Goal: Transaction & Acquisition: Purchase product/service

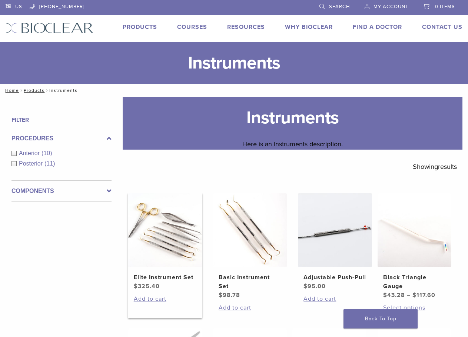
click at [180, 276] on h2 "Elite Instrument Set" at bounding box center [165, 277] width 63 height 9
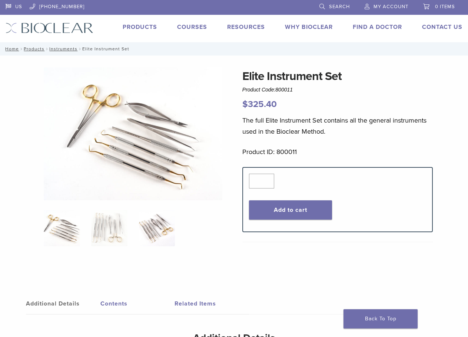
click at [158, 232] on img at bounding box center [157, 228] width 36 height 36
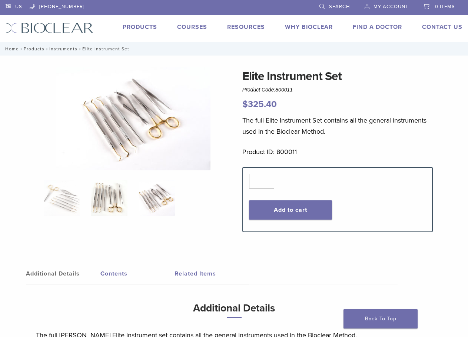
click at [116, 203] on img at bounding box center [109, 198] width 36 height 36
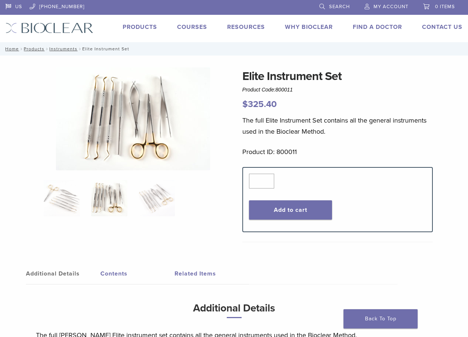
click at [176, 202] on ol at bounding box center [133, 203] width 190 height 46
click at [149, 198] on img at bounding box center [157, 198] width 36 height 36
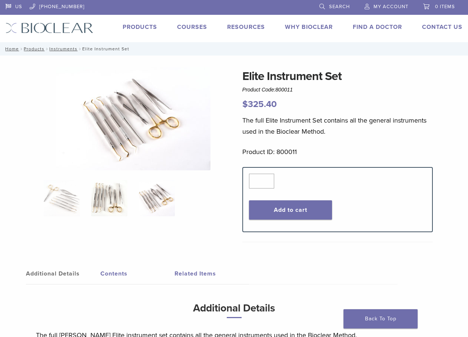
click at [123, 199] on img at bounding box center [109, 198] width 36 height 36
